Goal: Task Accomplishment & Management: Manage account settings

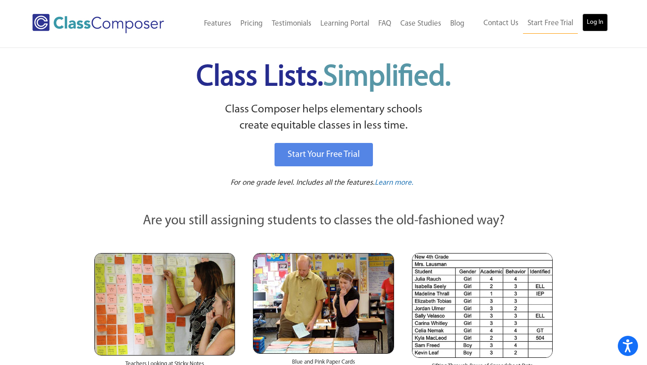
click at [600, 21] on link "Log In" at bounding box center [596, 22] width 26 height 18
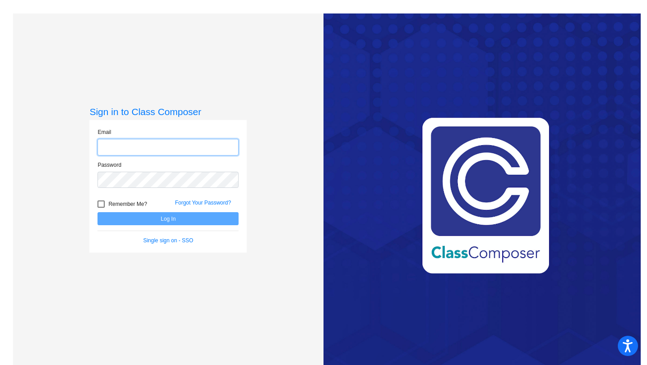
click at [172, 153] on input "email" at bounding box center [168, 147] width 141 height 17
type input "[EMAIL_ADDRESS][DOMAIN_NAME]"
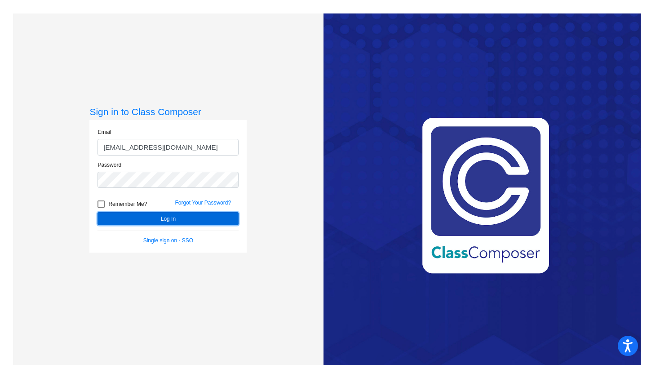
click at [168, 216] on button "Log In" at bounding box center [168, 218] width 141 height 13
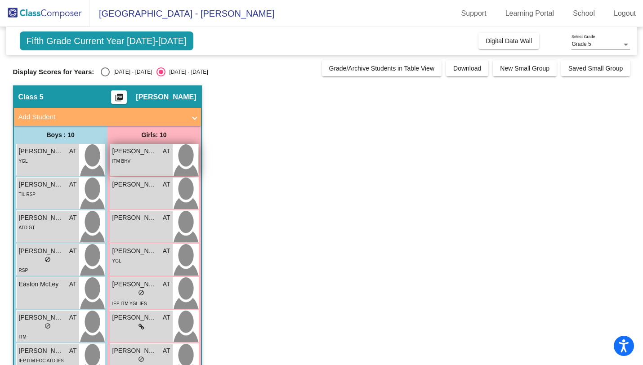
click at [152, 160] on div "ITM BHV" at bounding box center [141, 160] width 58 height 9
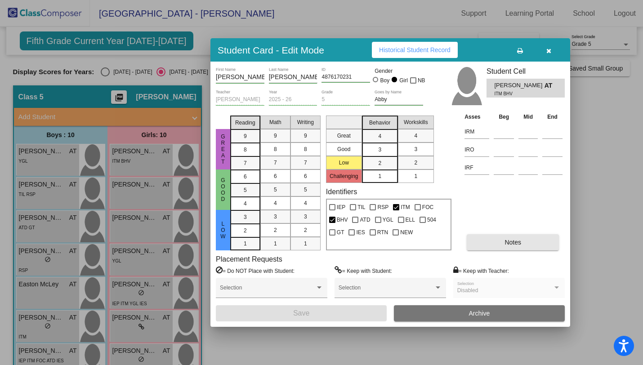
click at [512, 239] on span "Notes" at bounding box center [512, 242] width 17 height 7
